Goal: Transaction & Acquisition: Purchase product/service

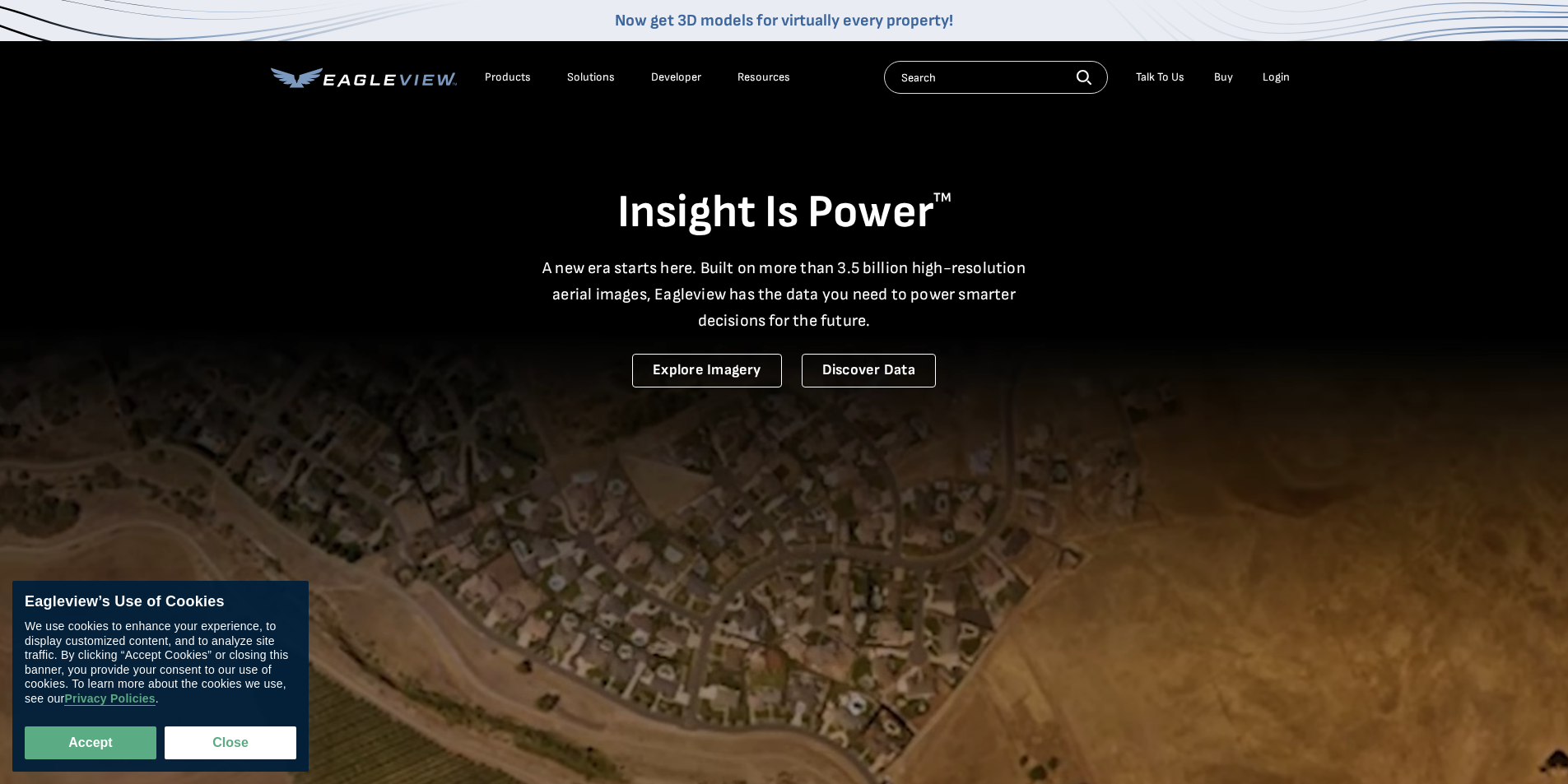
click at [1270, 76] on div "Login" at bounding box center [1276, 77] width 27 height 15
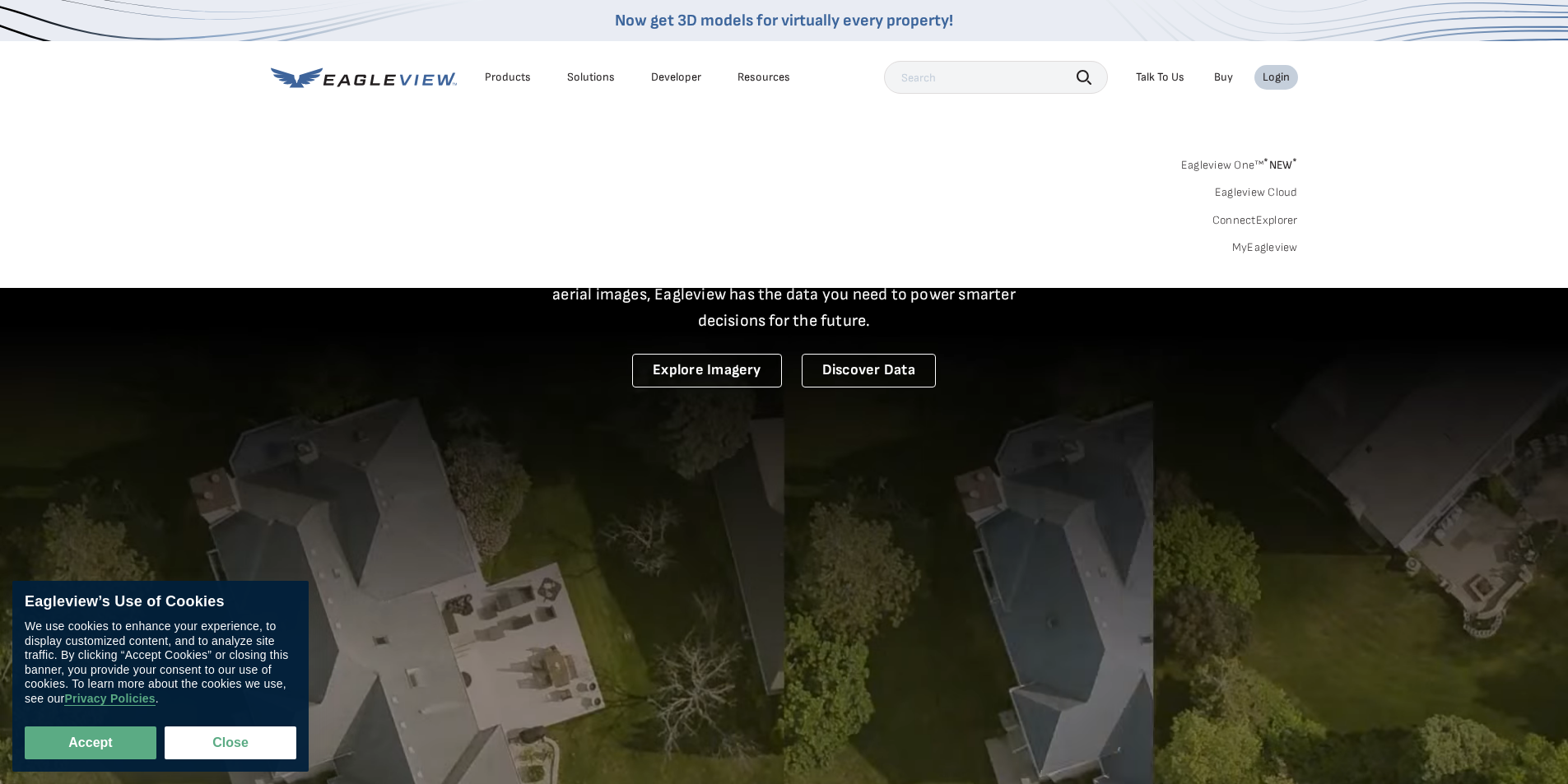
click at [1273, 249] on link "MyEagleview" at bounding box center [1264, 248] width 66 height 15
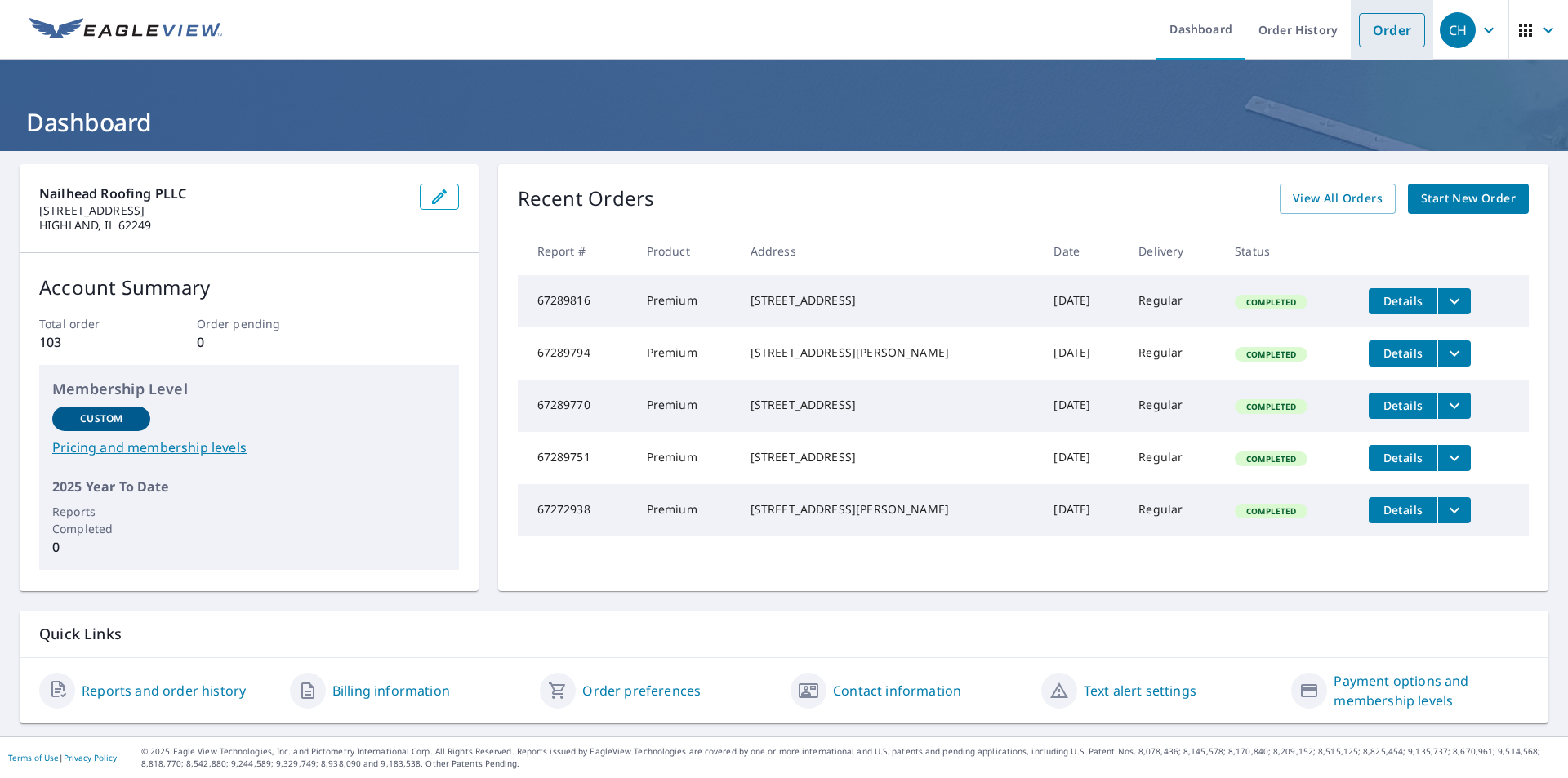
click at [1363, 34] on link "Order" at bounding box center [1392, 29] width 66 height 34
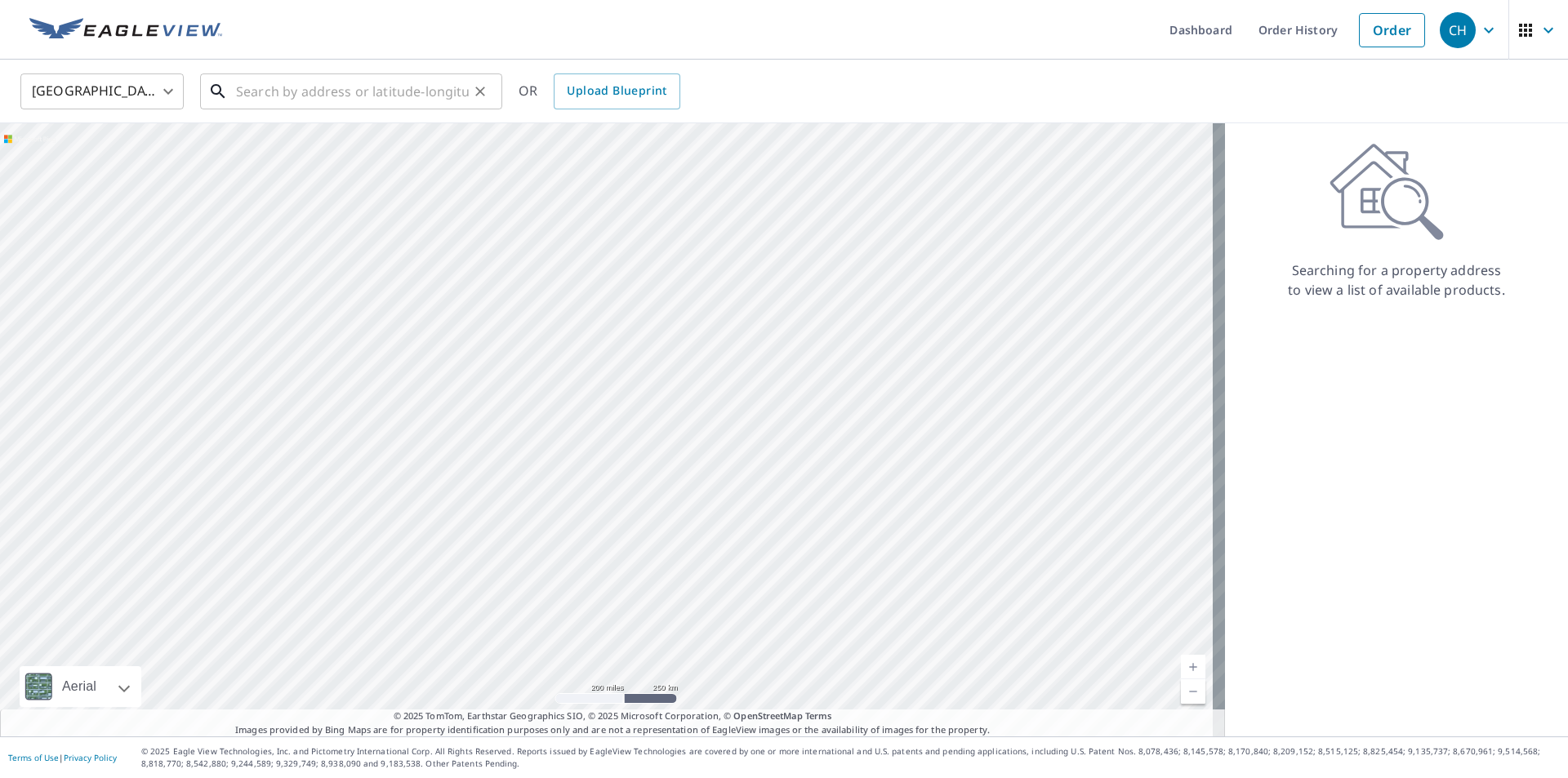
click at [396, 89] on input "text" at bounding box center [352, 91] width 233 height 46
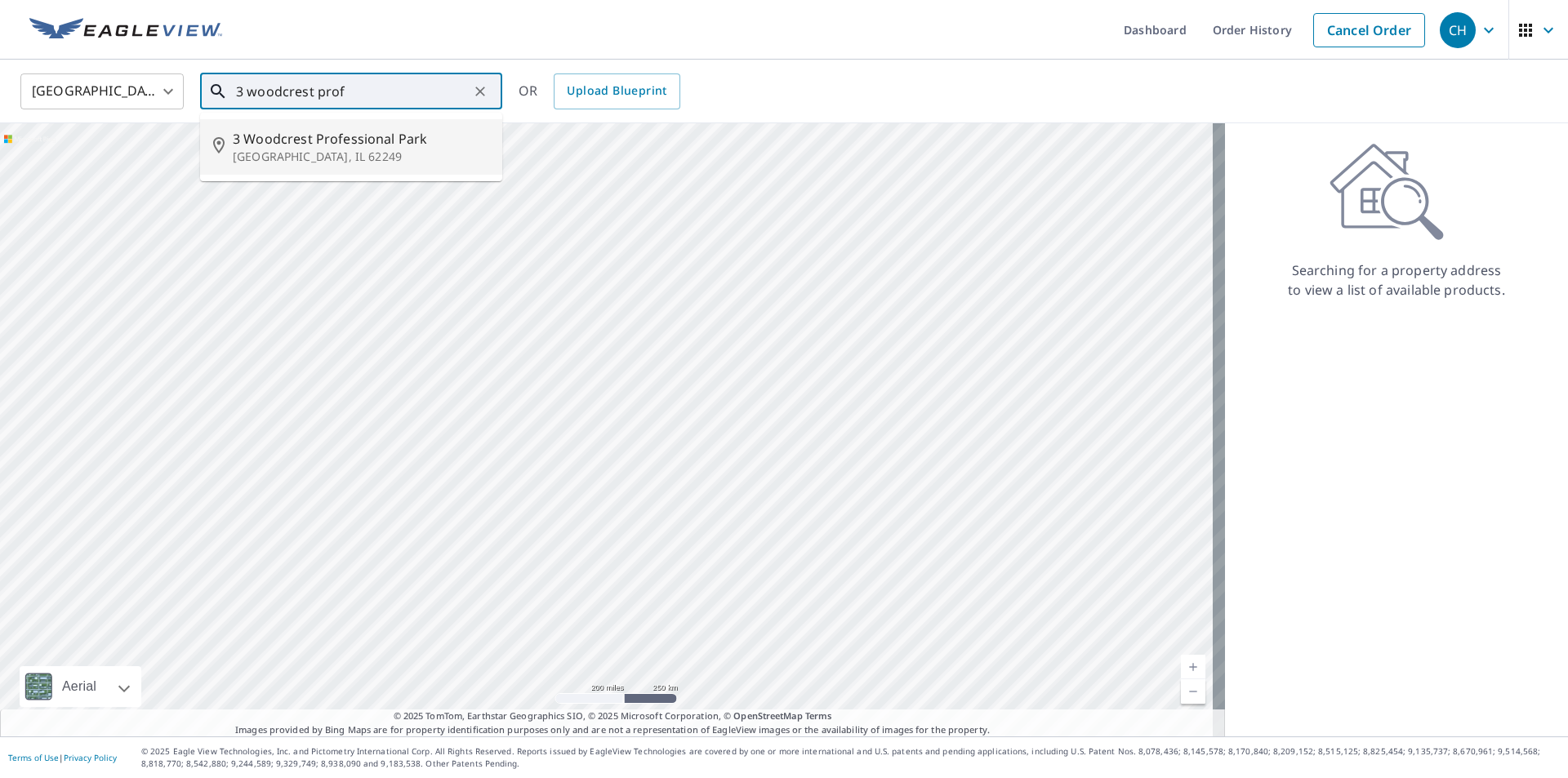
click at [380, 140] on span "3 Woodcrest Professional Park" at bounding box center [361, 138] width 256 height 19
type input "3 Woodcrest Professional Park Highland, IL 62249"
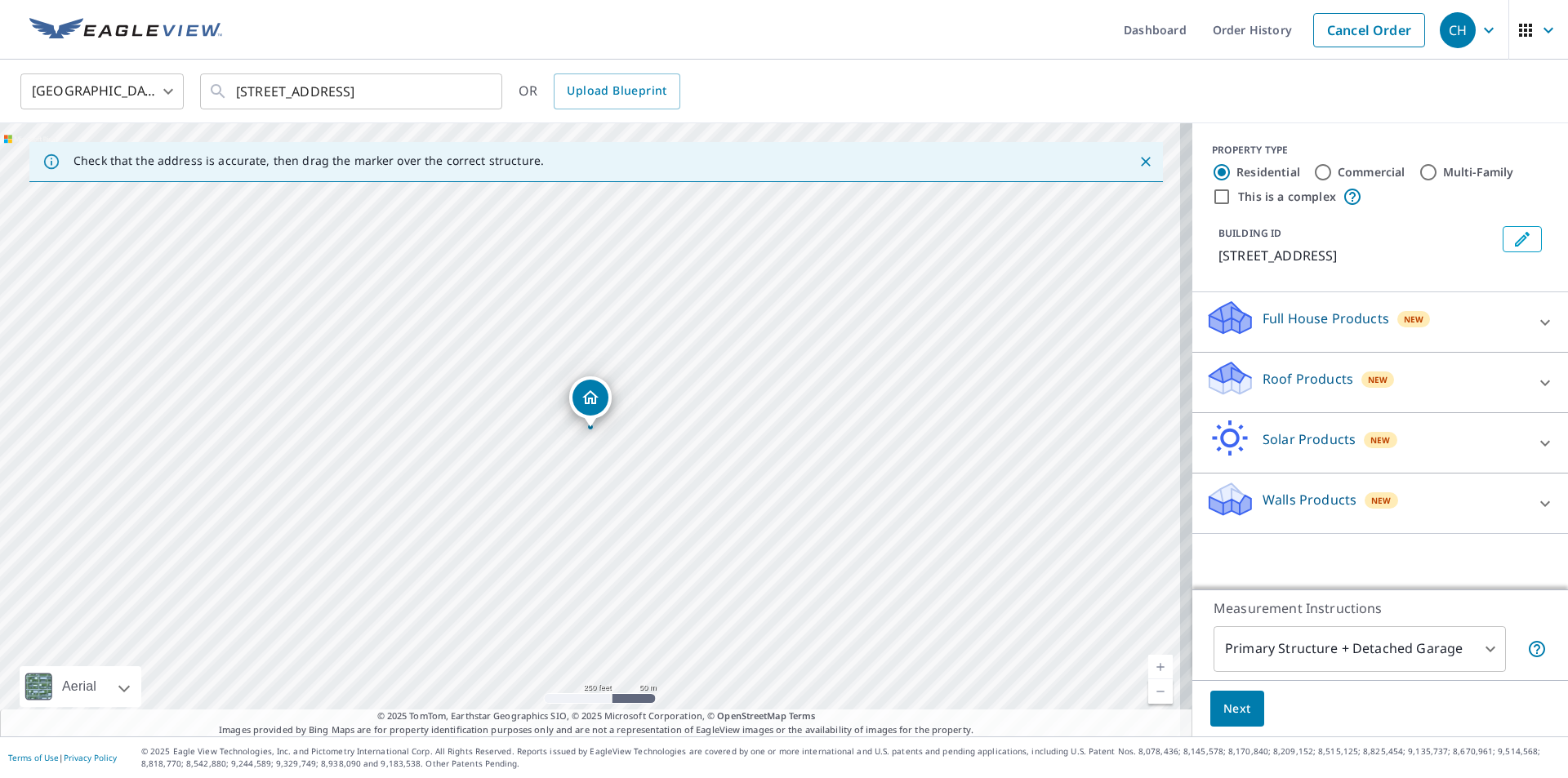
click at [1422, 401] on div "Roof Products New" at bounding box center [1365, 382] width 321 height 47
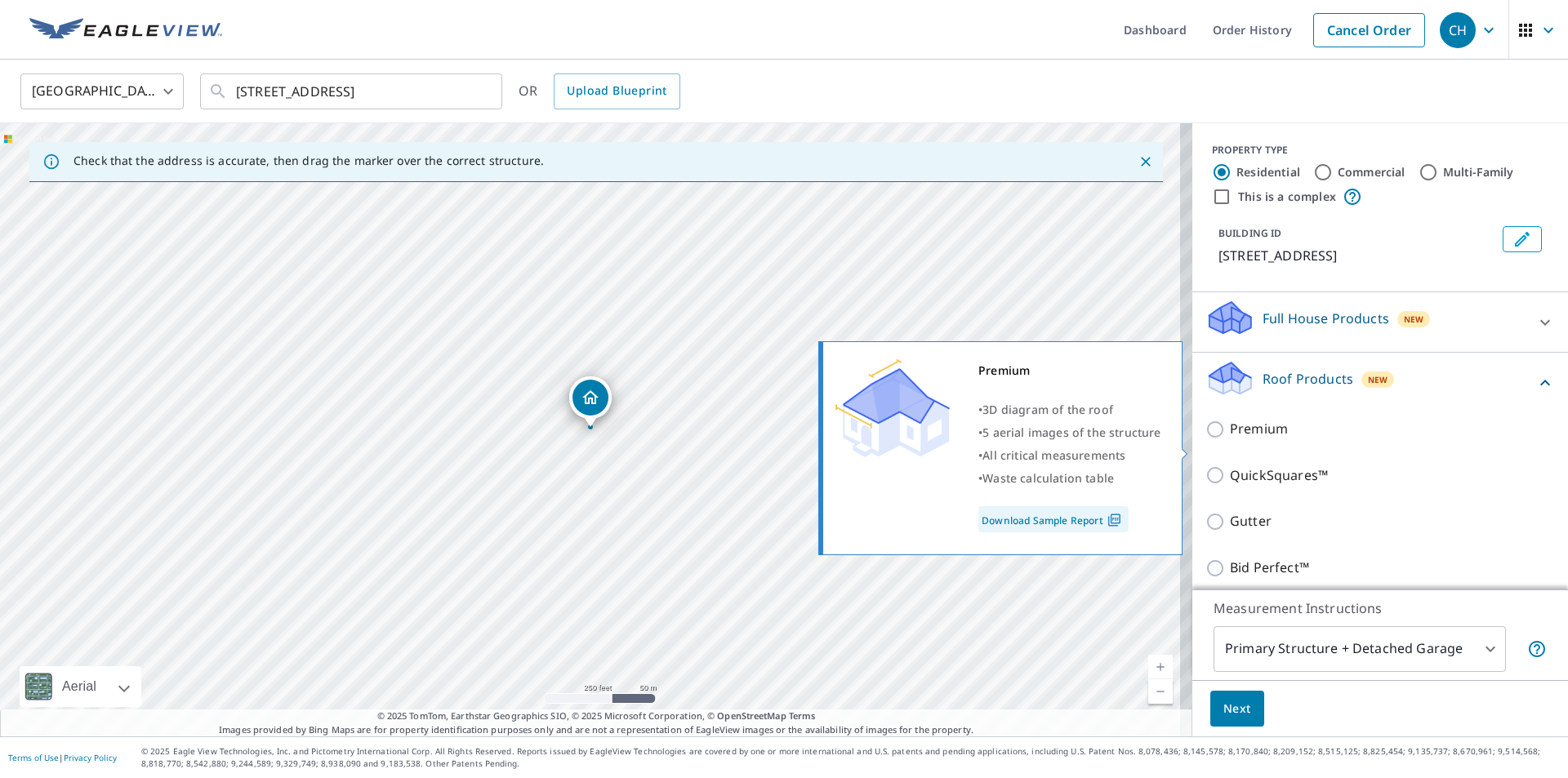
click at [1205, 439] on input "Premium" at bounding box center [1217, 429] width 25 height 19
checkbox input "true"
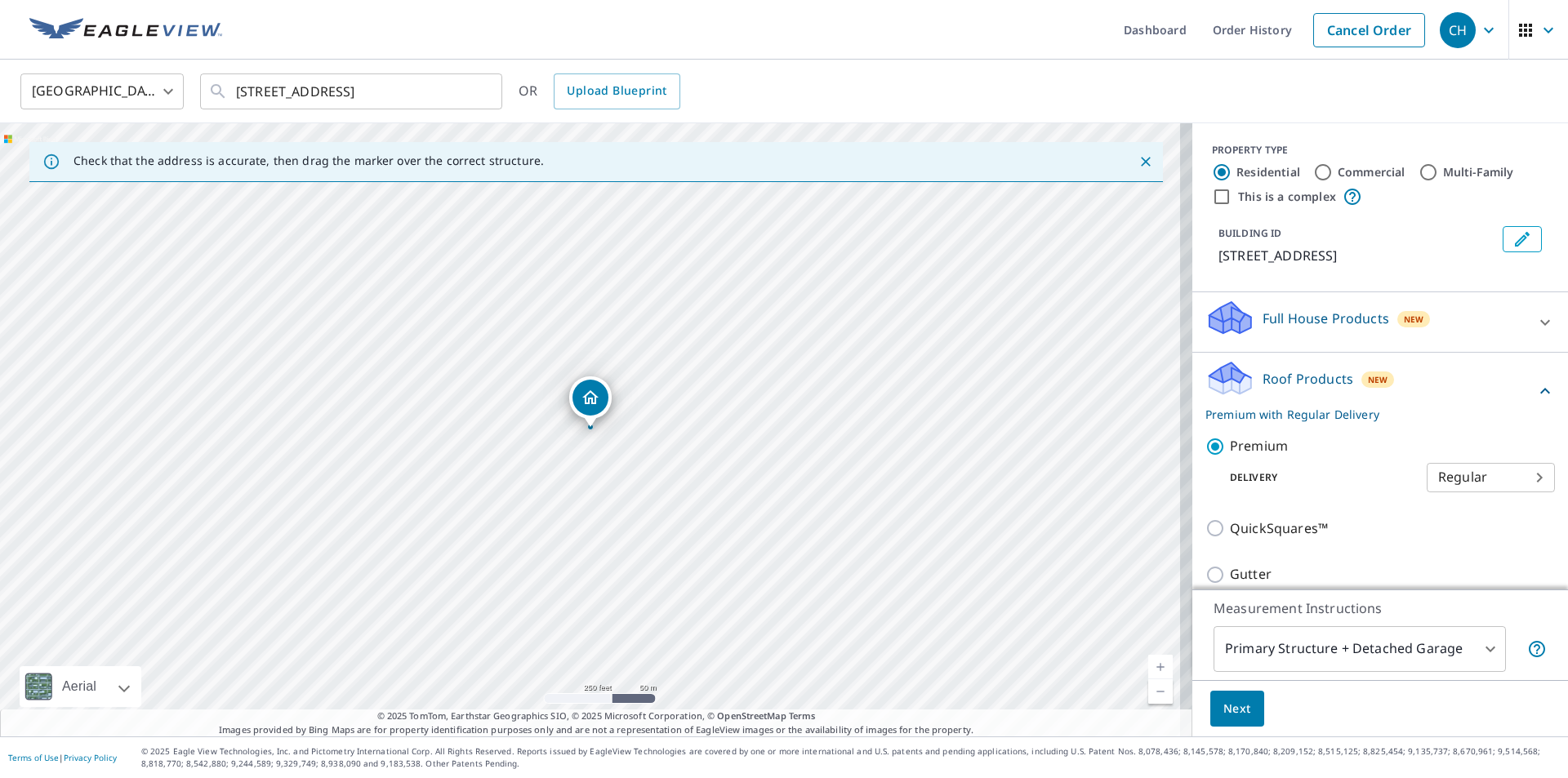
click at [1469, 635] on body "CH CH Dashboard Order History Cancel Order CH United States US ​ 3 Woodcrest Pr…" at bounding box center [784, 389] width 1568 height 778
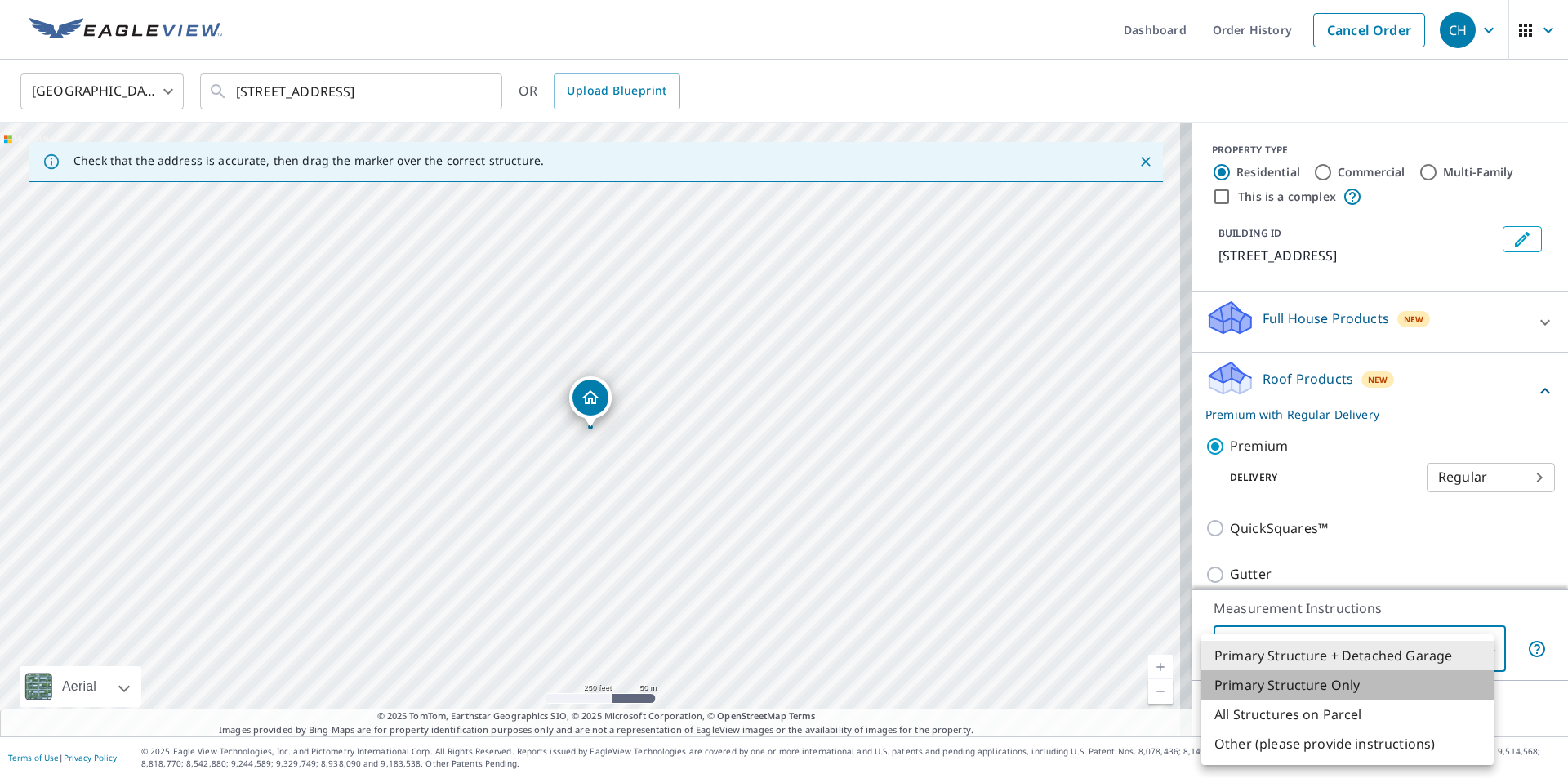
click at [1347, 684] on li "Primary Structure Only" at bounding box center [1347, 685] width 292 height 29
type input "2"
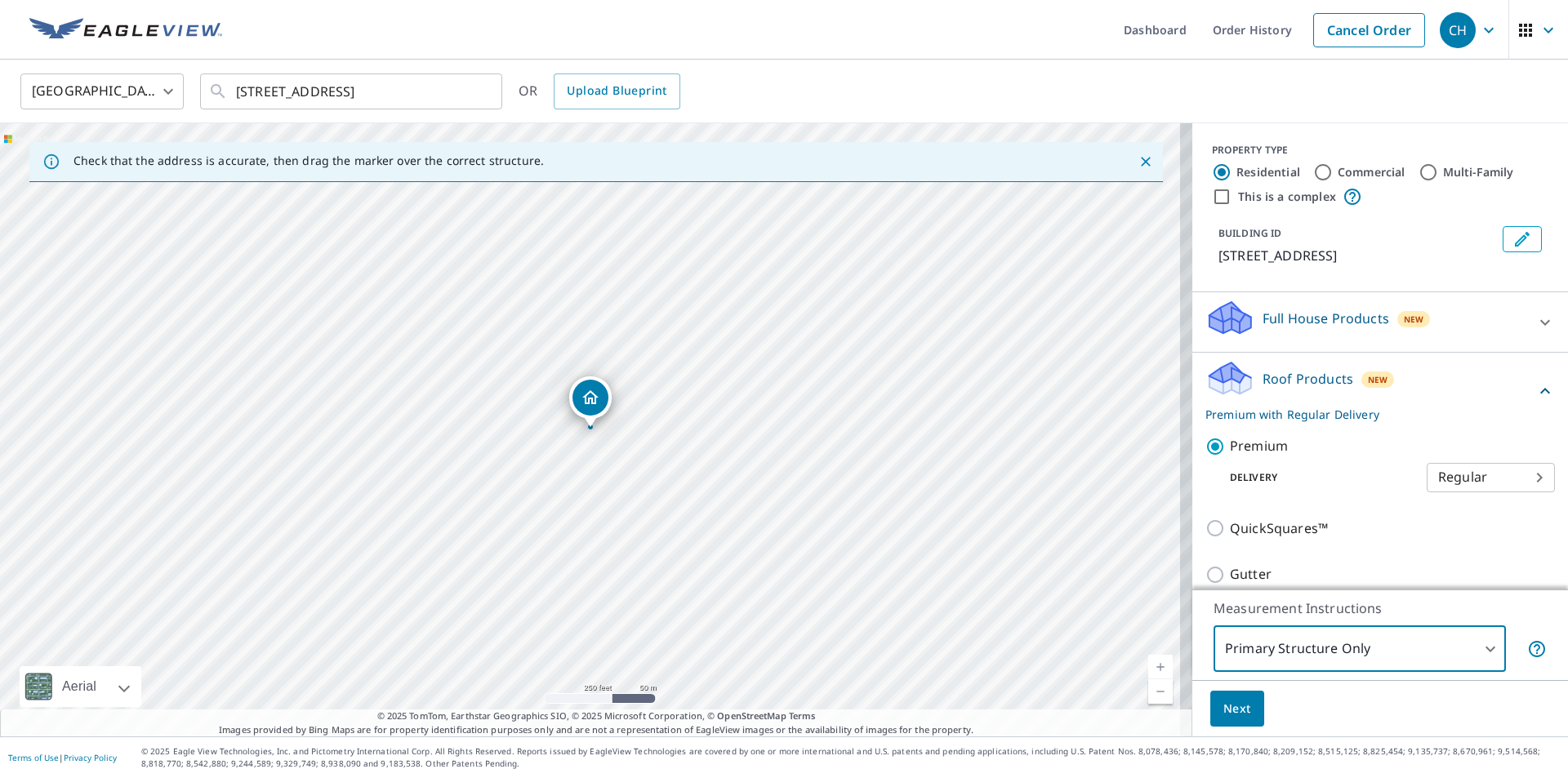
click at [1237, 708] on span "Next" at bounding box center [1237, 709] width 28 height 20
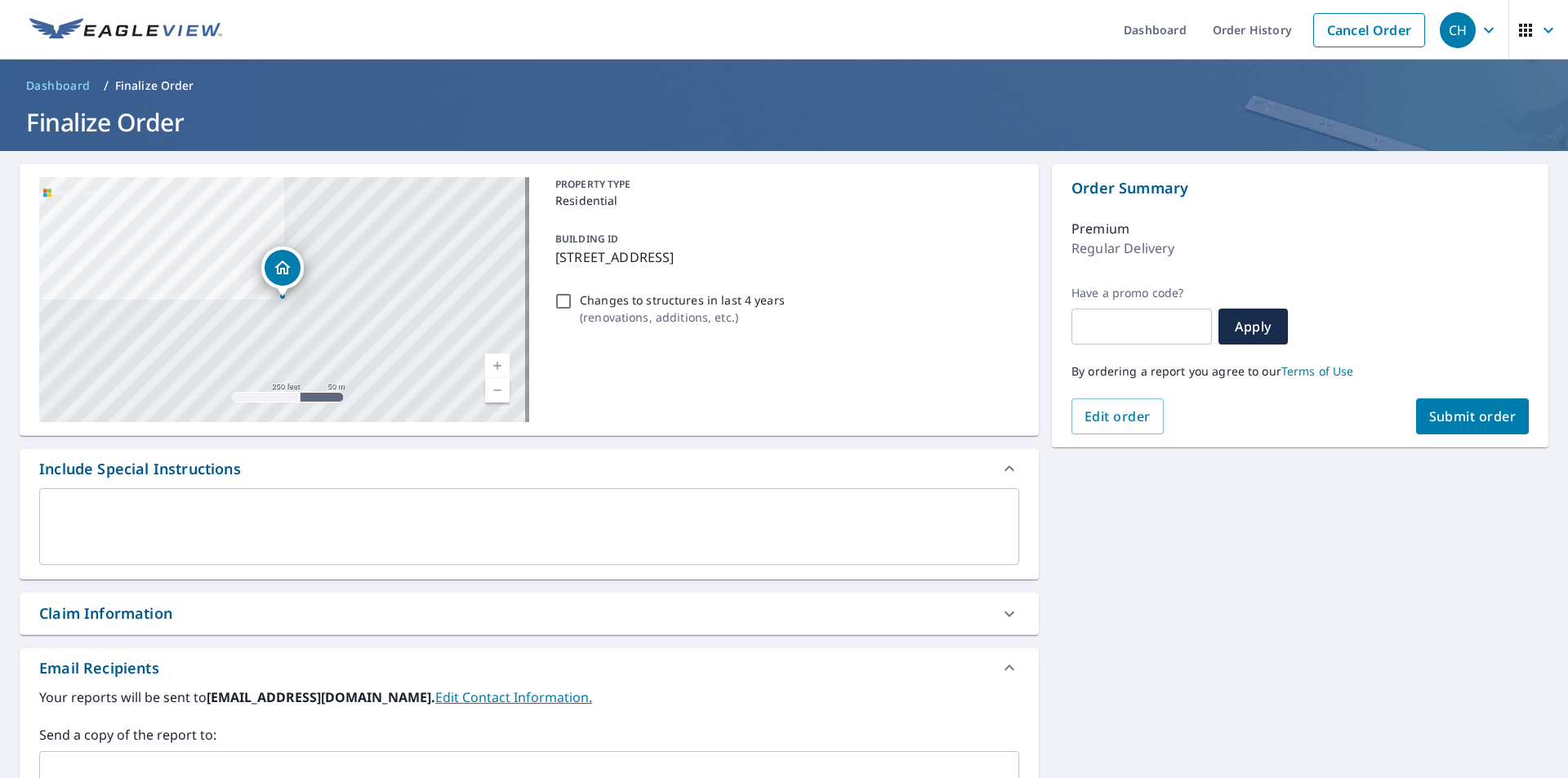
click at [1450, 421] on span "Submit order" at bounding box center [1472, 416] width 88 height 18
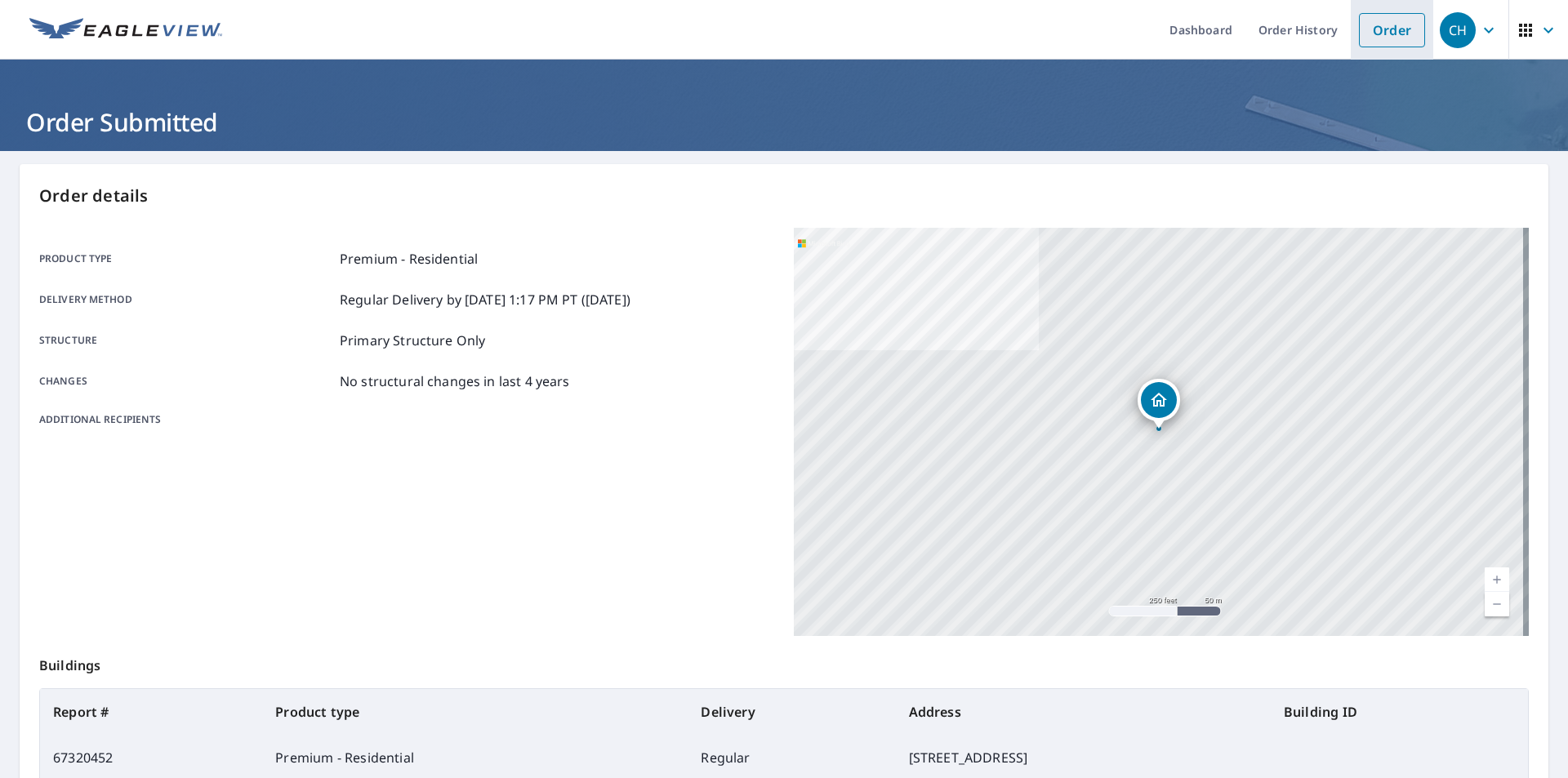
click at [1359, 30] on link "Order" at bounding box center [1392, 29] width 66 height 34
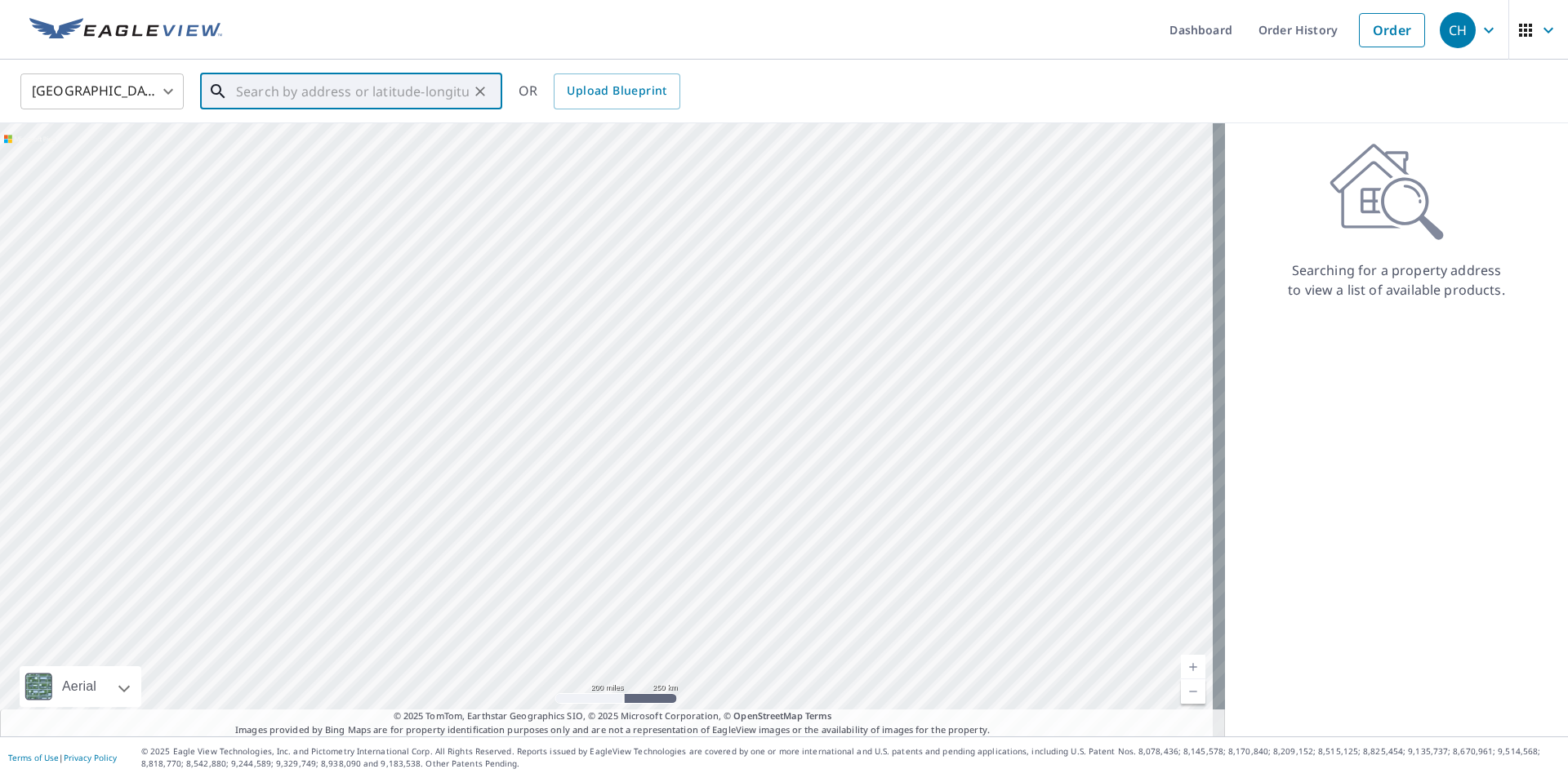
click at [371, 96] on input "text" at bounding box center [352, 91] width 233 height 46
click at [361, 136] on span "2108 Salmon Dr" at bounding box center [361, 138] width 256 height 19
type input "2108 Salmon Dr Highland, IL 62249"
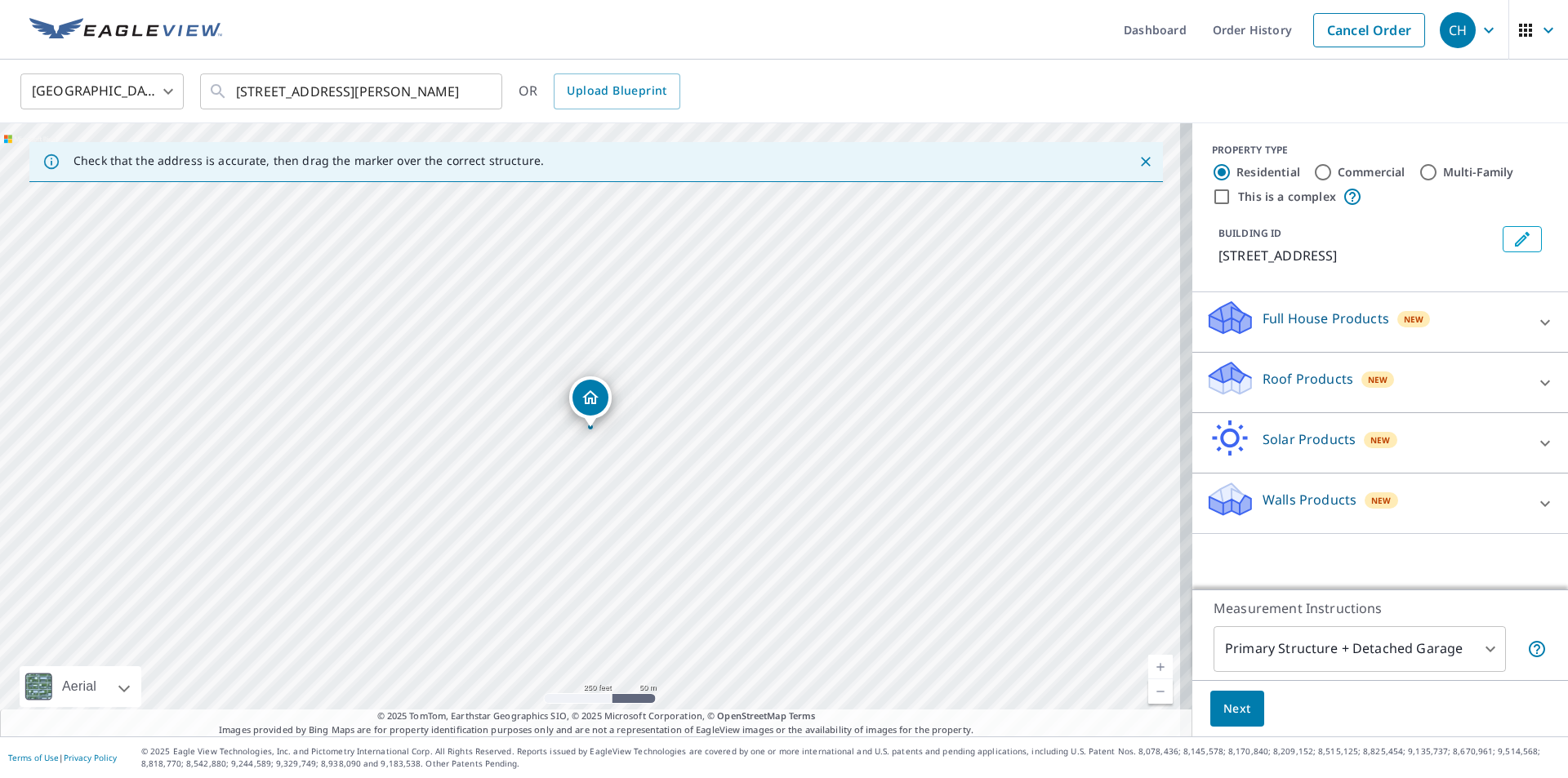
click at [1299, 387] on p "Roof Products" at bounding box center [1307, 378] width 90 height 19
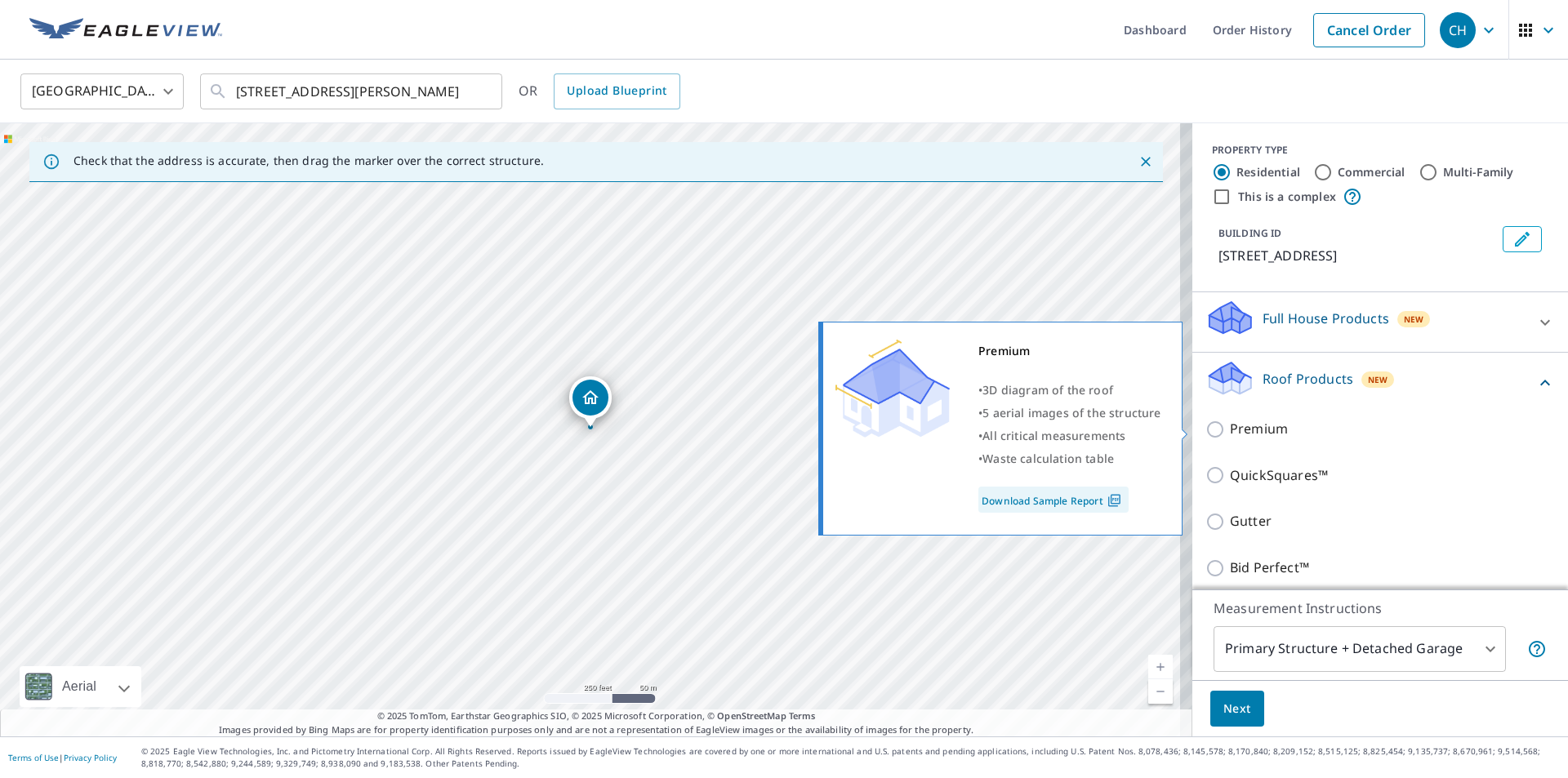
click at [1205, 431] on input "Premium" at bounding box center [1217, 429] width 25 height 19
checkbox input "true"
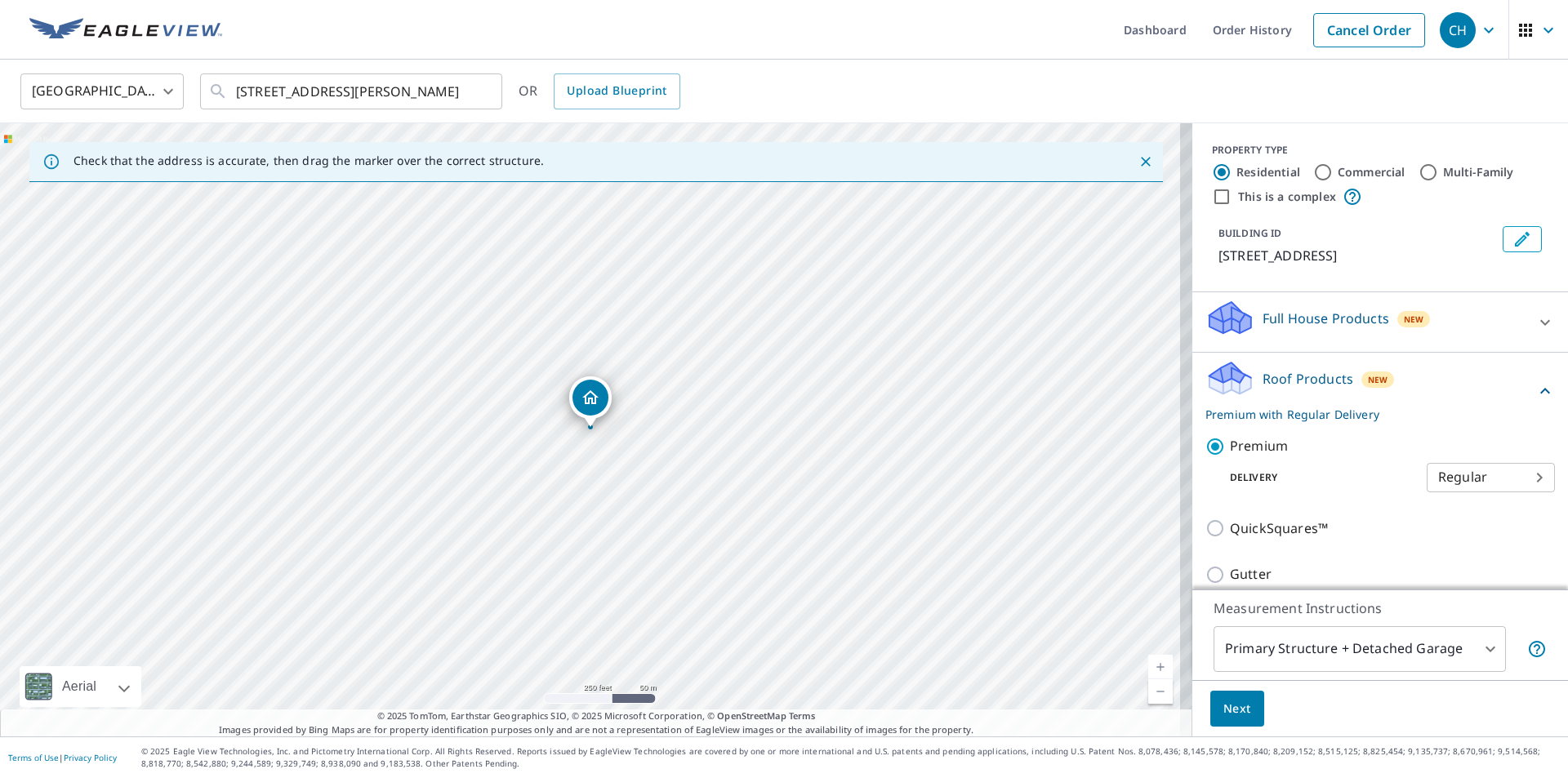
click at [1459, 640] on body "CH CH Dashboard Order History Cancel Order CH United States US ​ 2108 Salmon Dr…" at bounding box center [784, 389] width 1568 height 778
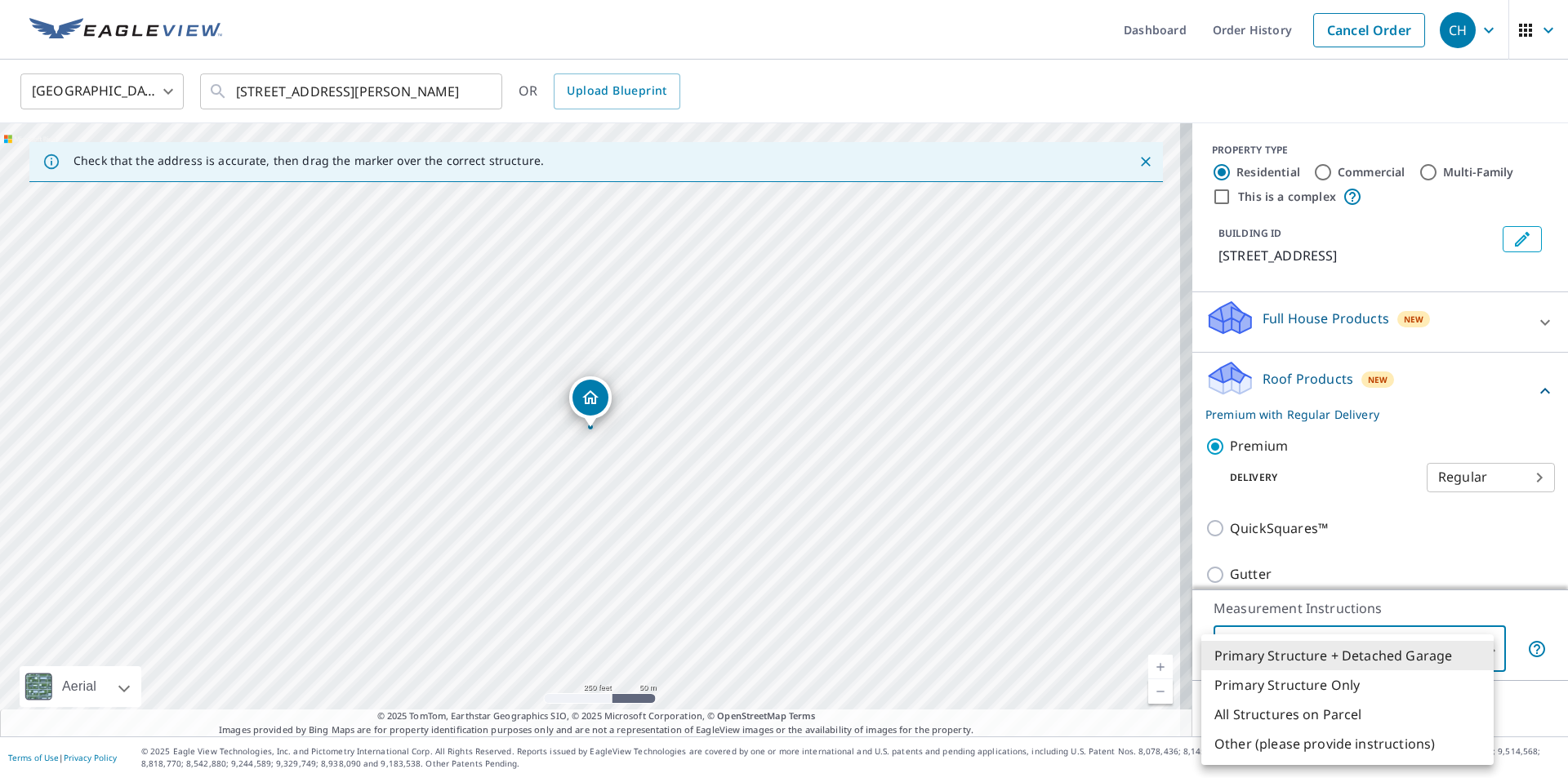
click at [1325, 690] on li "Primary Structure Only" at bounding box center [1347, 685] width 292 height 29
type input "2"
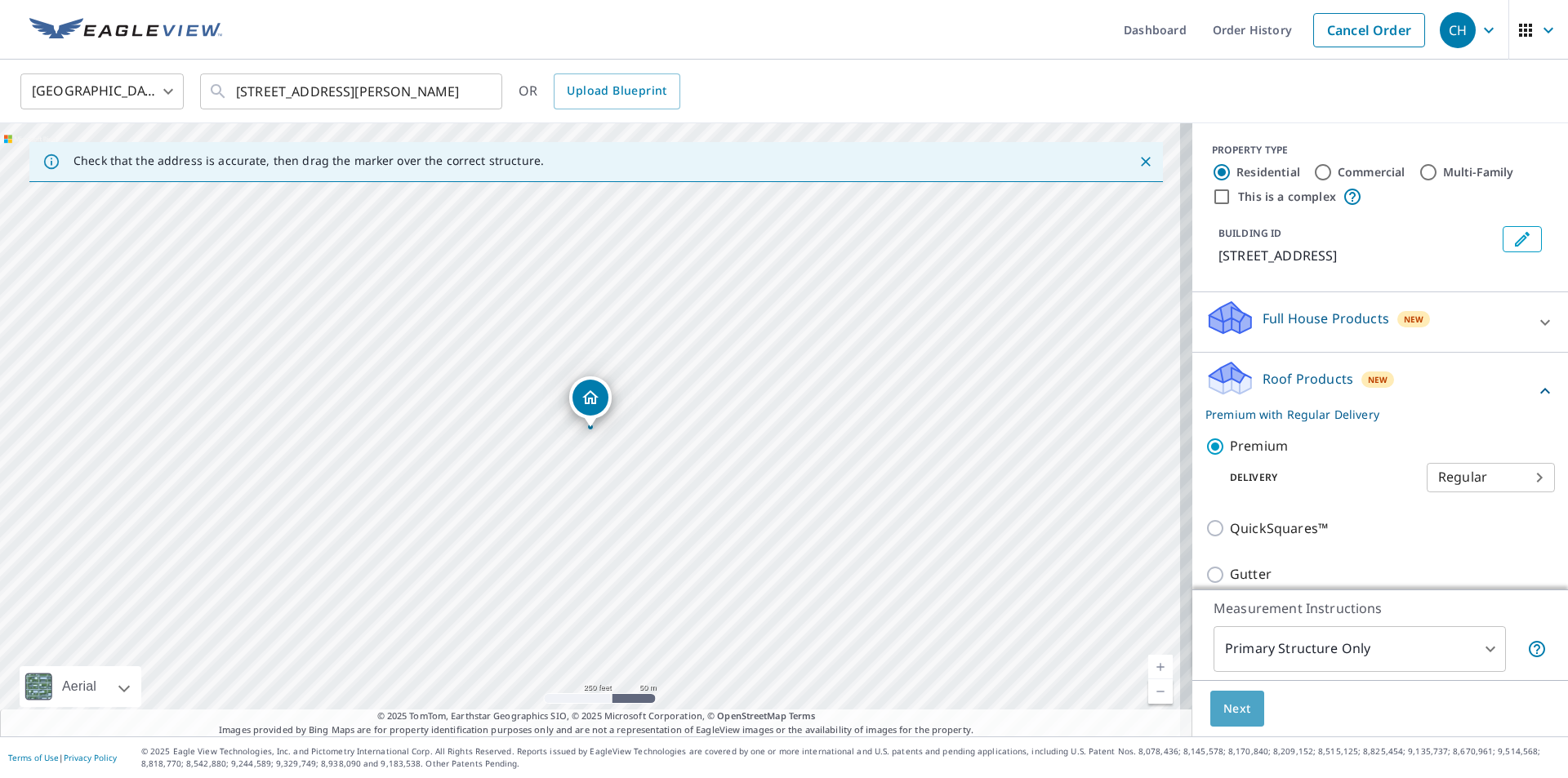
click at [1230, 709] on span "Next" at bounding box center [1237, 709] width 28 height 20
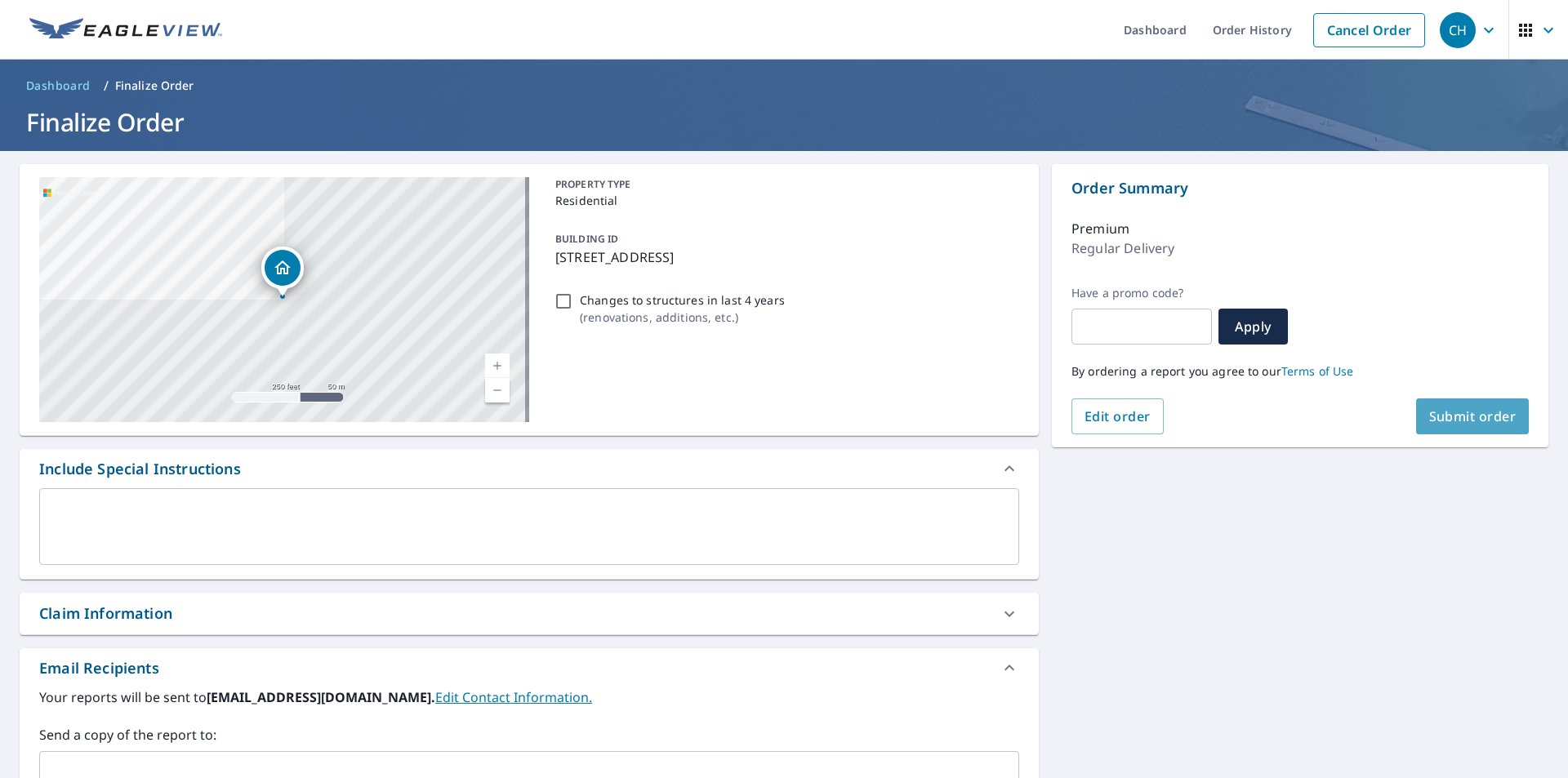
click at [1478, 406] on button "Submit order" at bounding box center [1472, 416] width 113 height 36
